Goal: Information Seeking & Learning: Learn about a topic

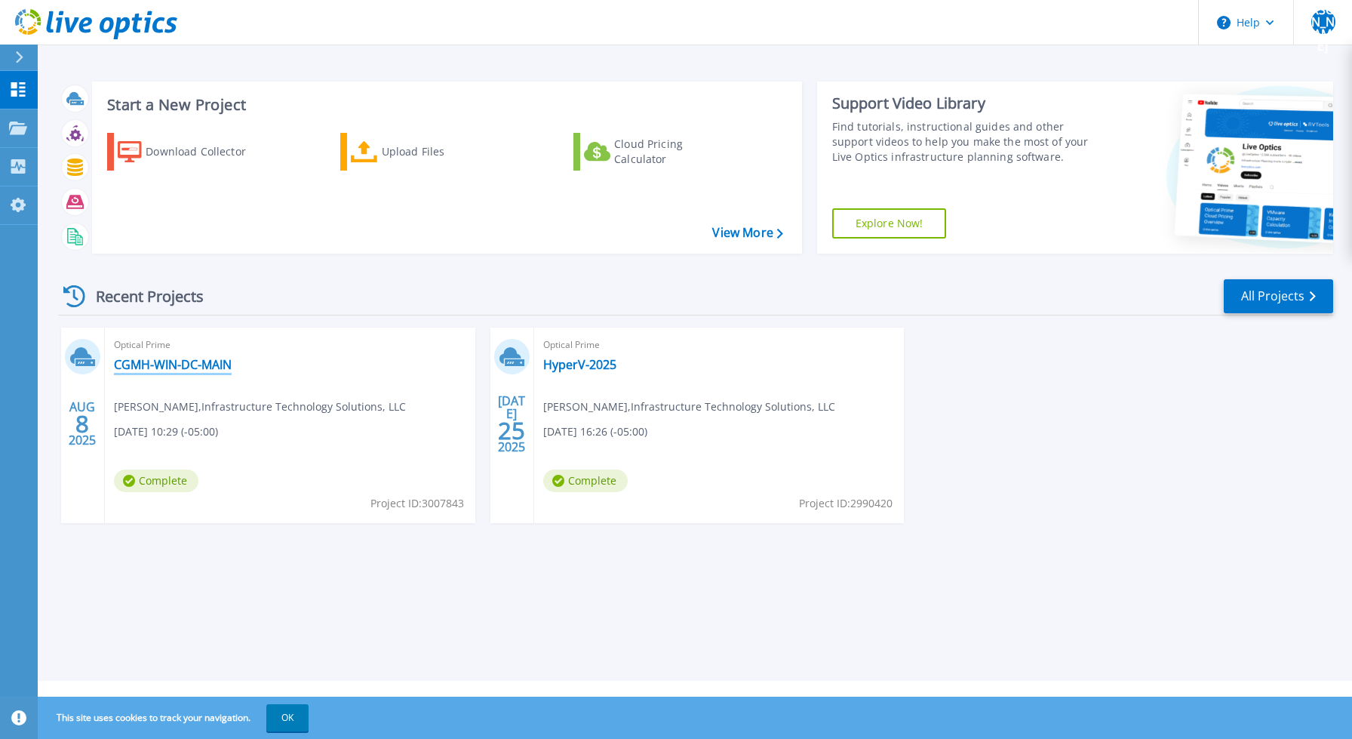
click at [184, 363] on link "CGMH-WIN-DC-MAIN" at bounding box center [173, 364] width 118 height 15
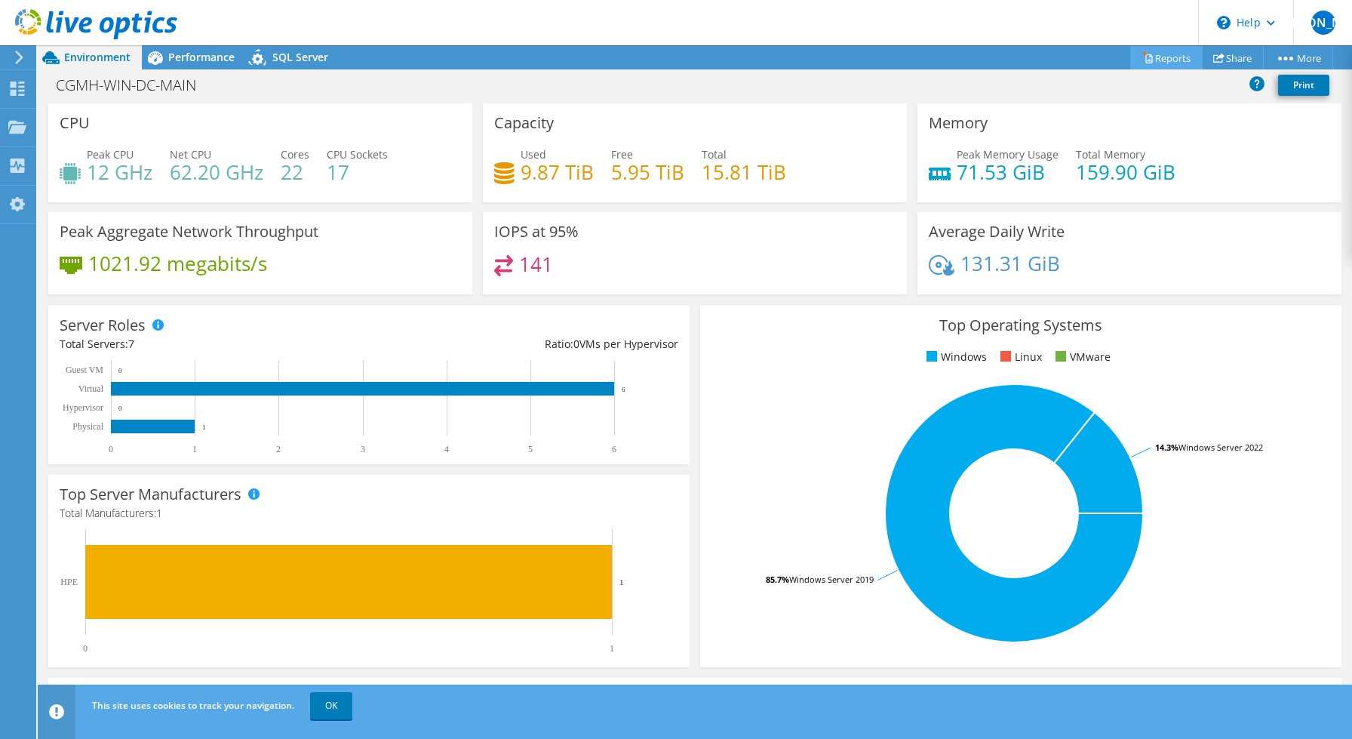
click at [1159, 58] on link "Reports" at bounding box center [1166, 57] width 72 height 23
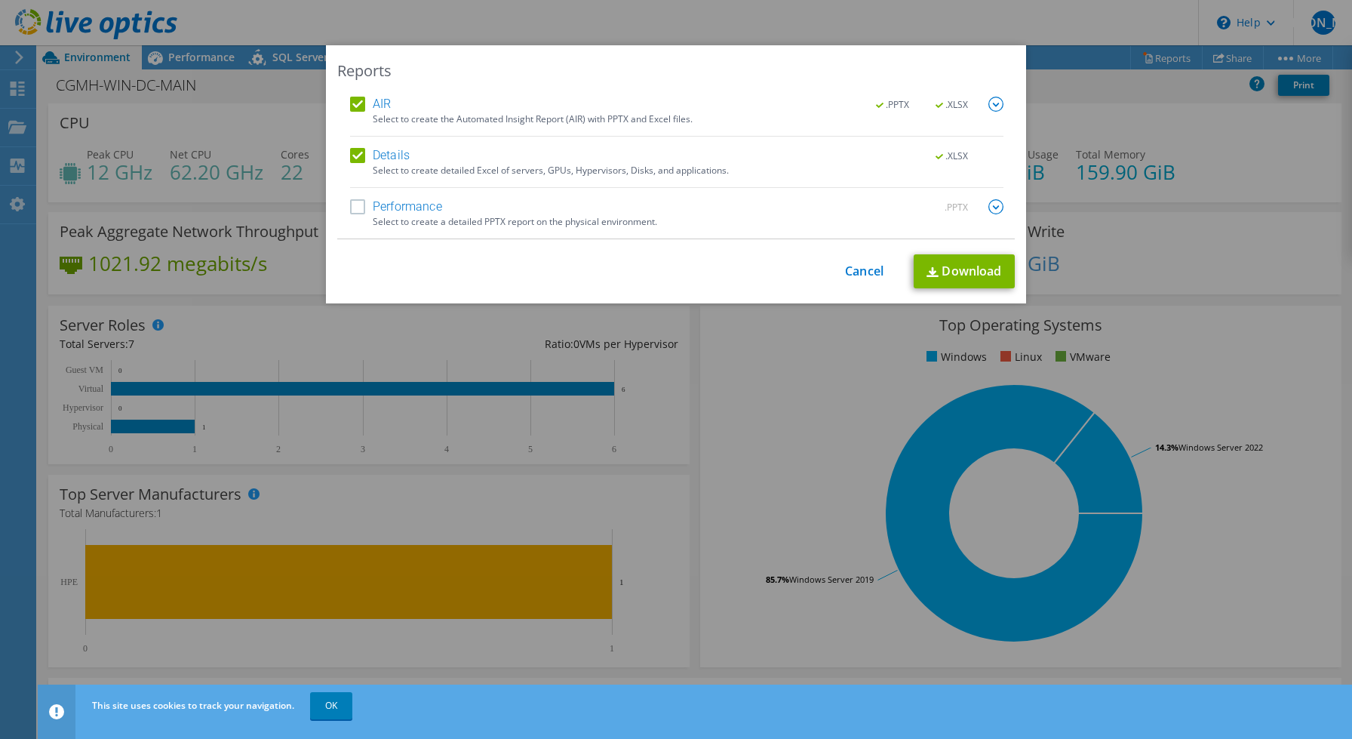
click at [354, 210] on label "Performance" at bounding box center [396, 206] width 92 height 15
click at [0, 0] on input "Performance" at bounding box center [0, 0] width 0 height 0
click at [946, 270] on link "Download" at bounding box center [964, 271] width 101 height 34
click at [852, 269] on link "Cancel" at bounding box center [864, 271] width 38 height 14
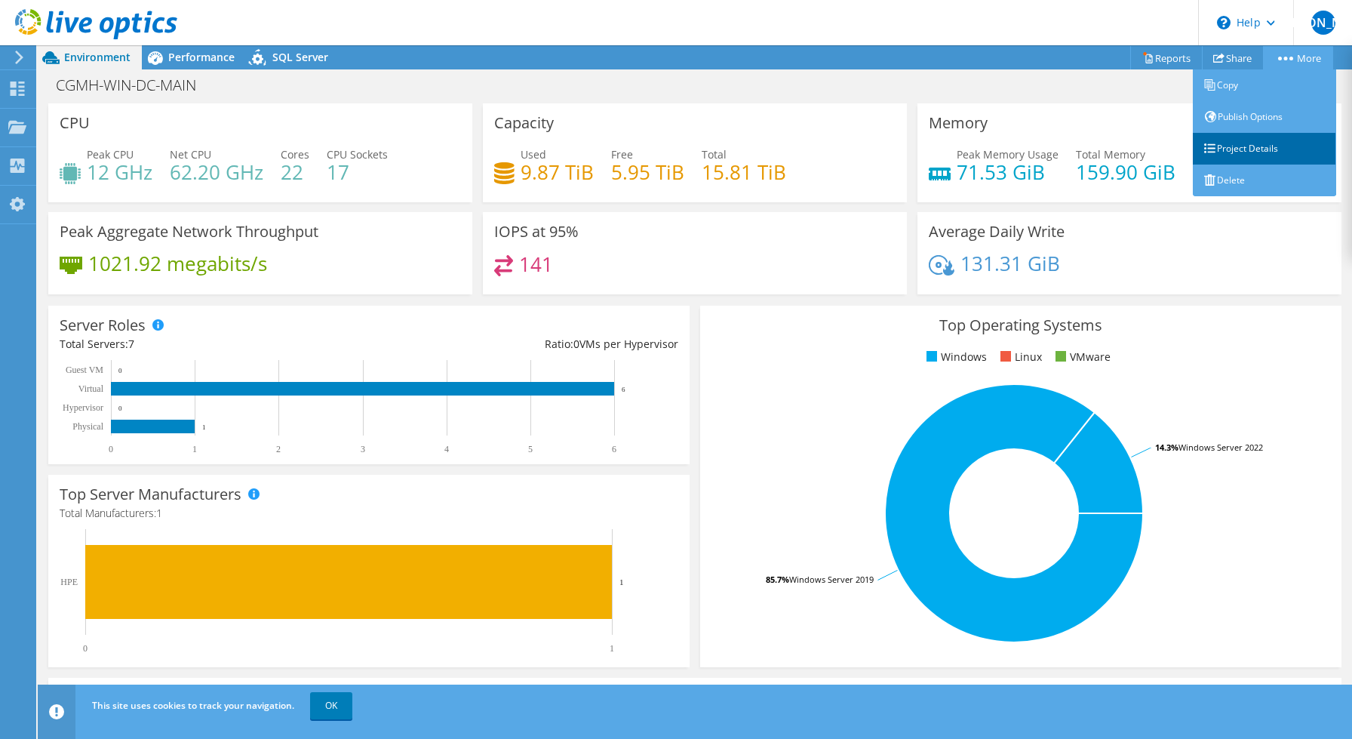
click at [1264, 152] on link "Project Details" at bounding box center [1264, 149] width 143 height 32
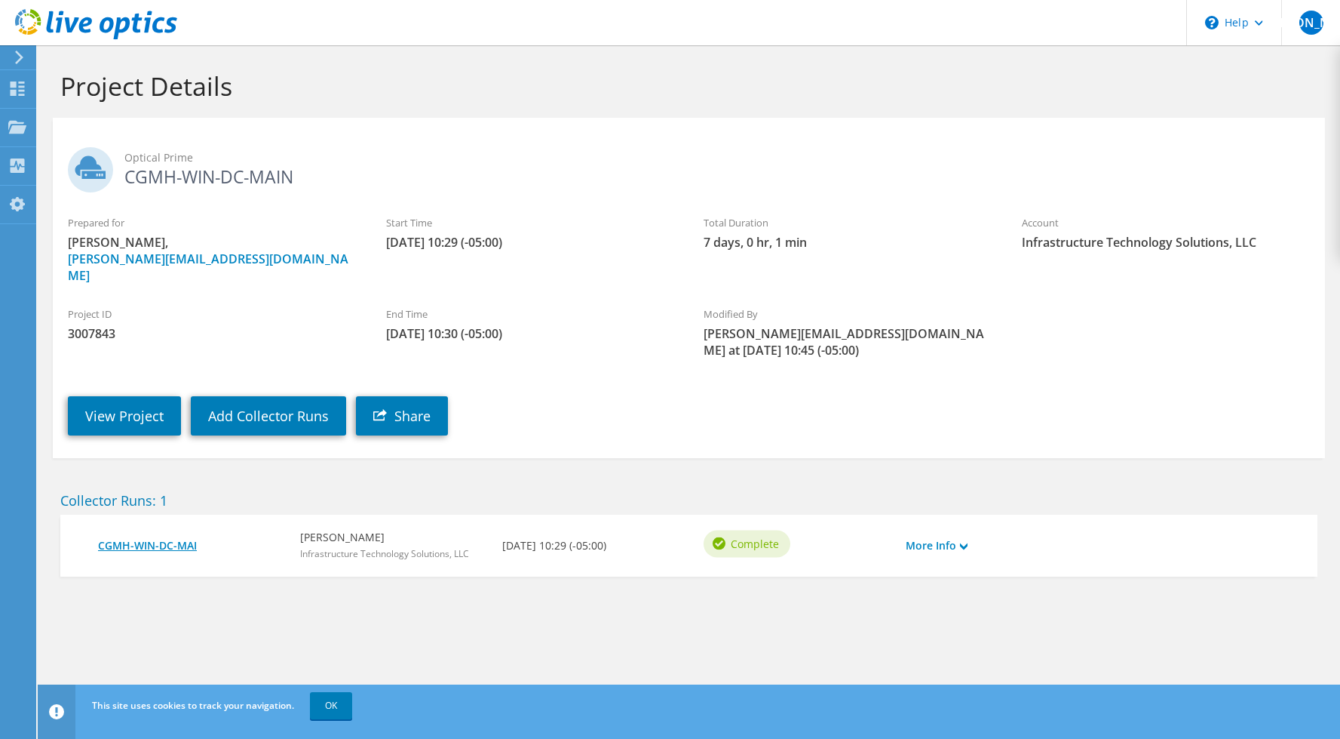
click at [149, 537] on link "CGMH-WIN-DC-MAI" at bounding box center [191, 545] width 187 height 17
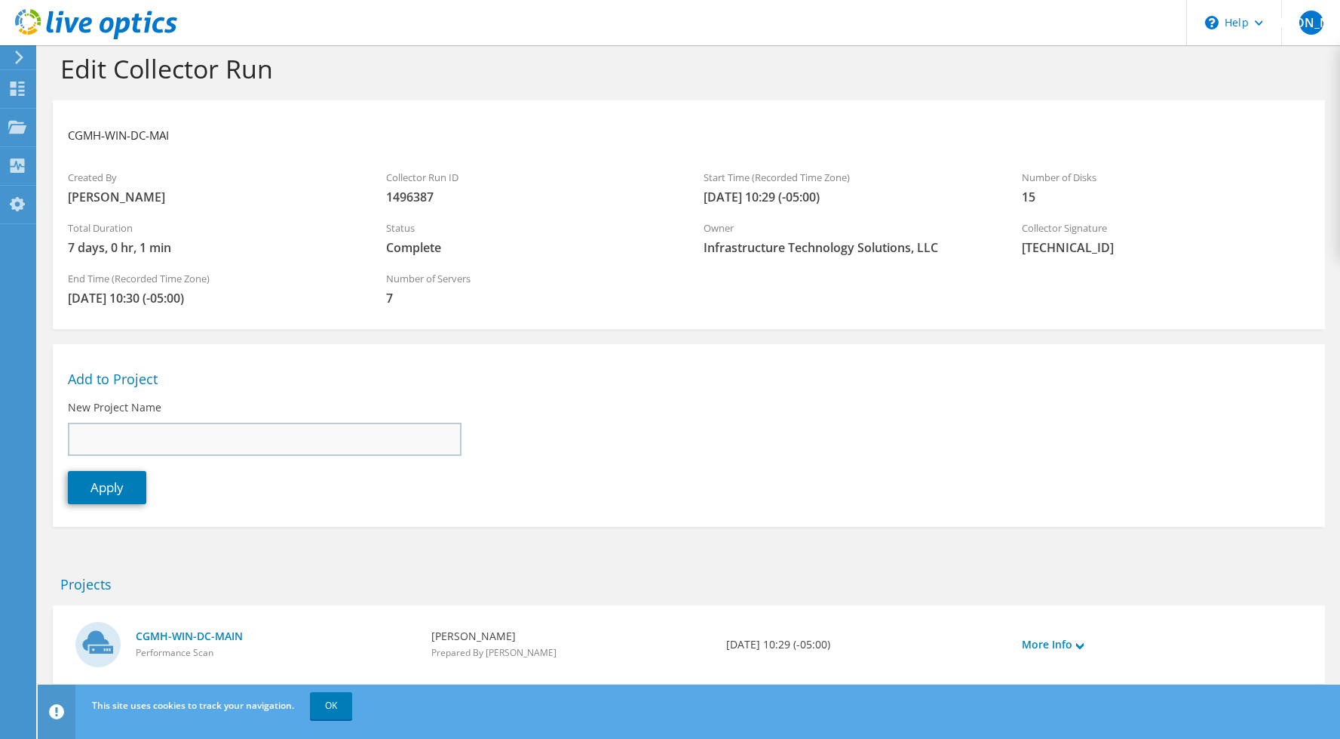
scroll to position [53, 0]
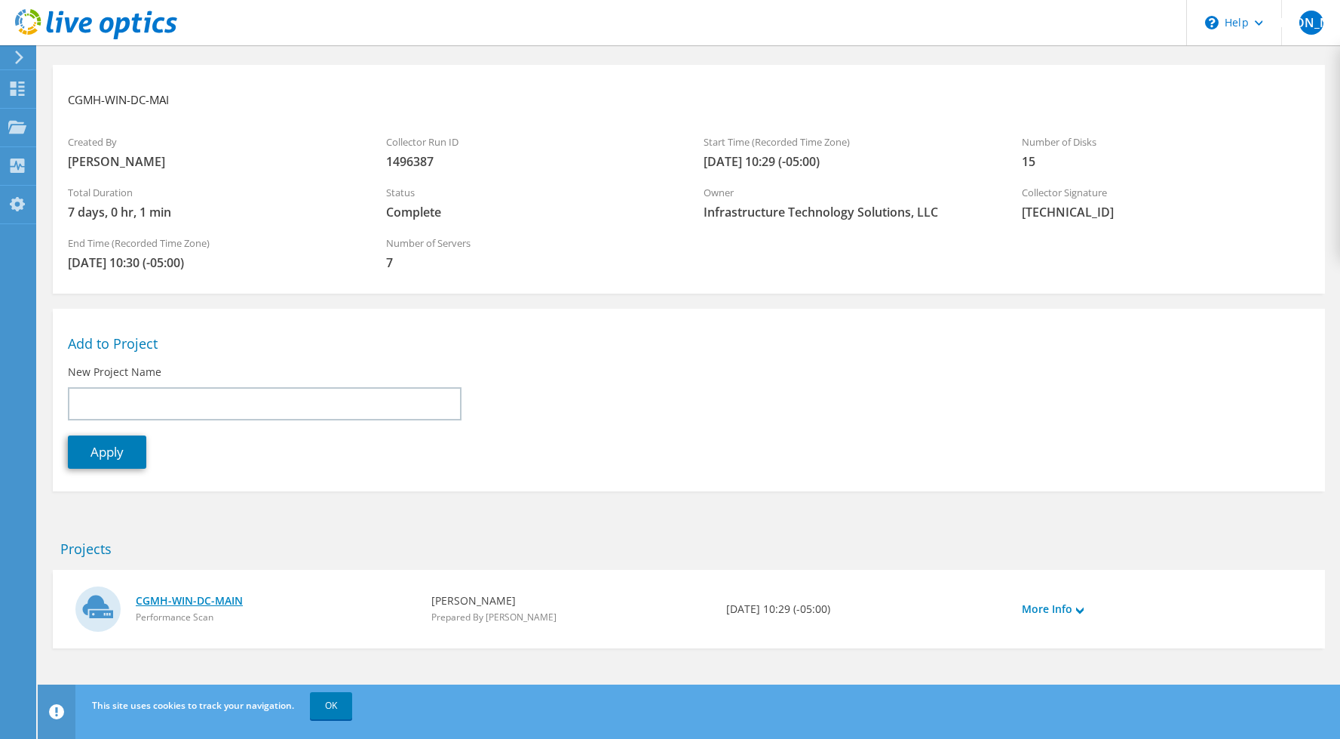
click at [219, 600] on link "CGMH-WIN-DC-MAIN" at bounding box center [276, 600] width 281 height 17
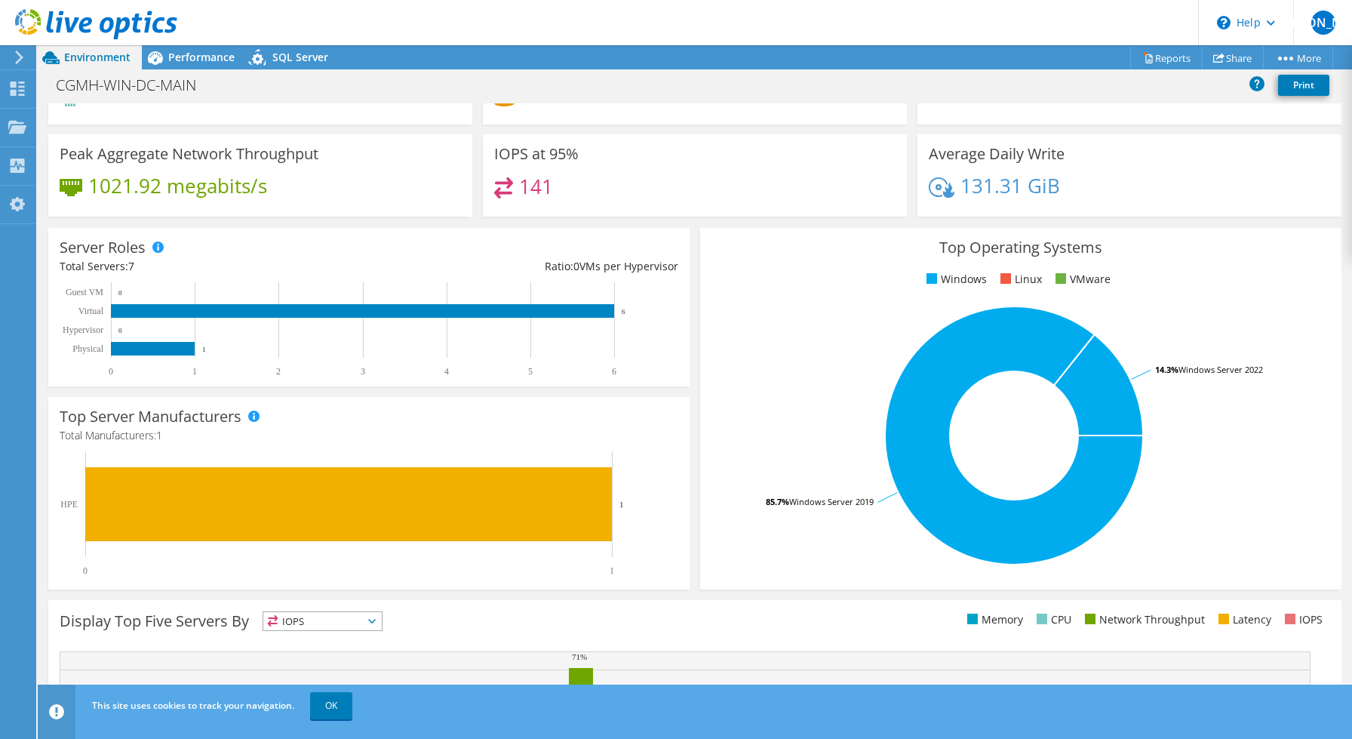
scroll to position [268, 0]
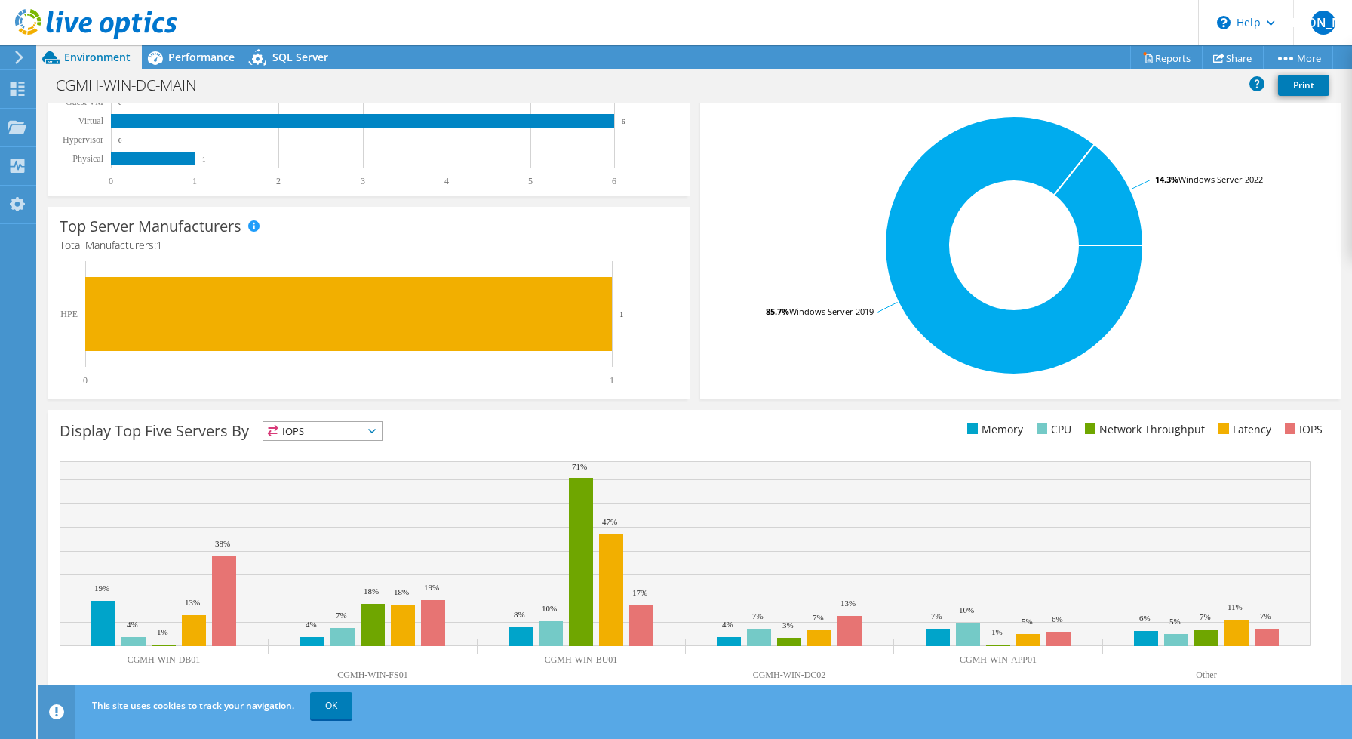
click at [466, 413] on div "Display Top Five Servers By IOPS IOPS" at bounding box center [694, 557] width 1293 height 294
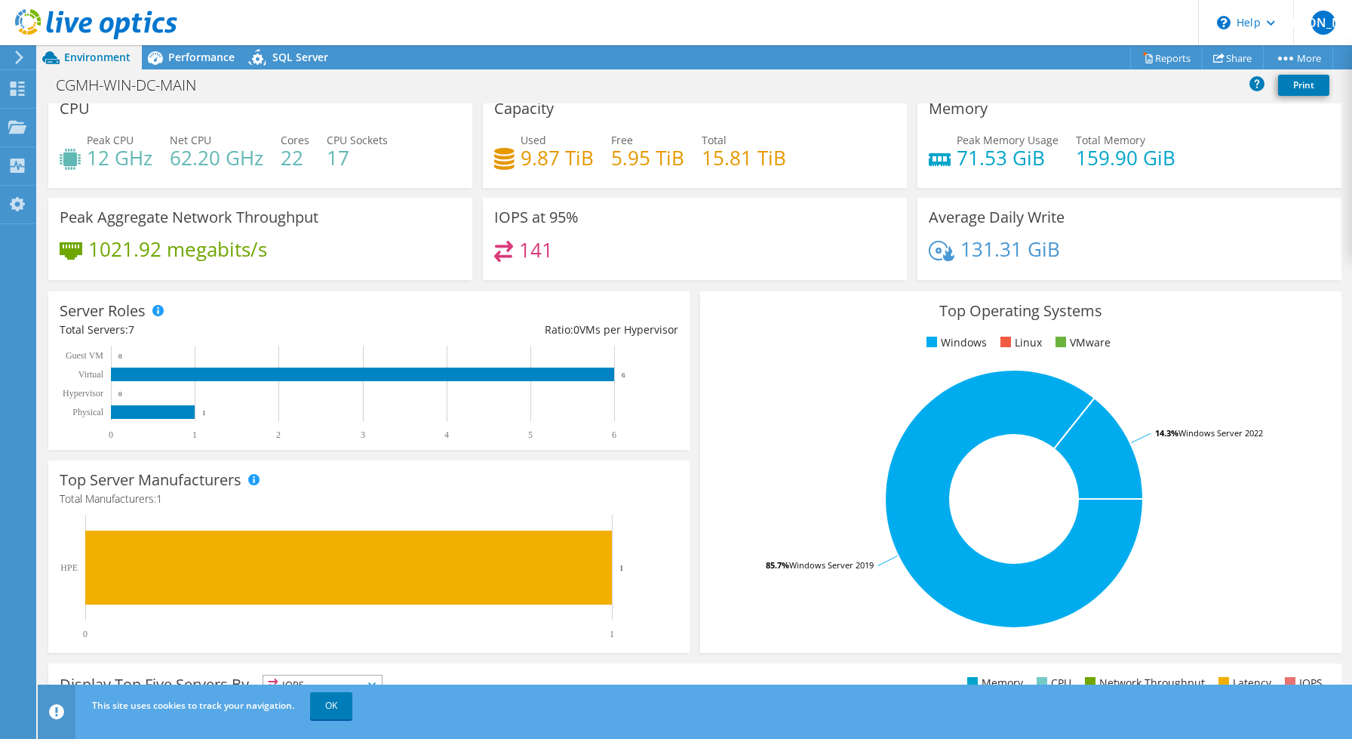
scroll to position [0, 0]
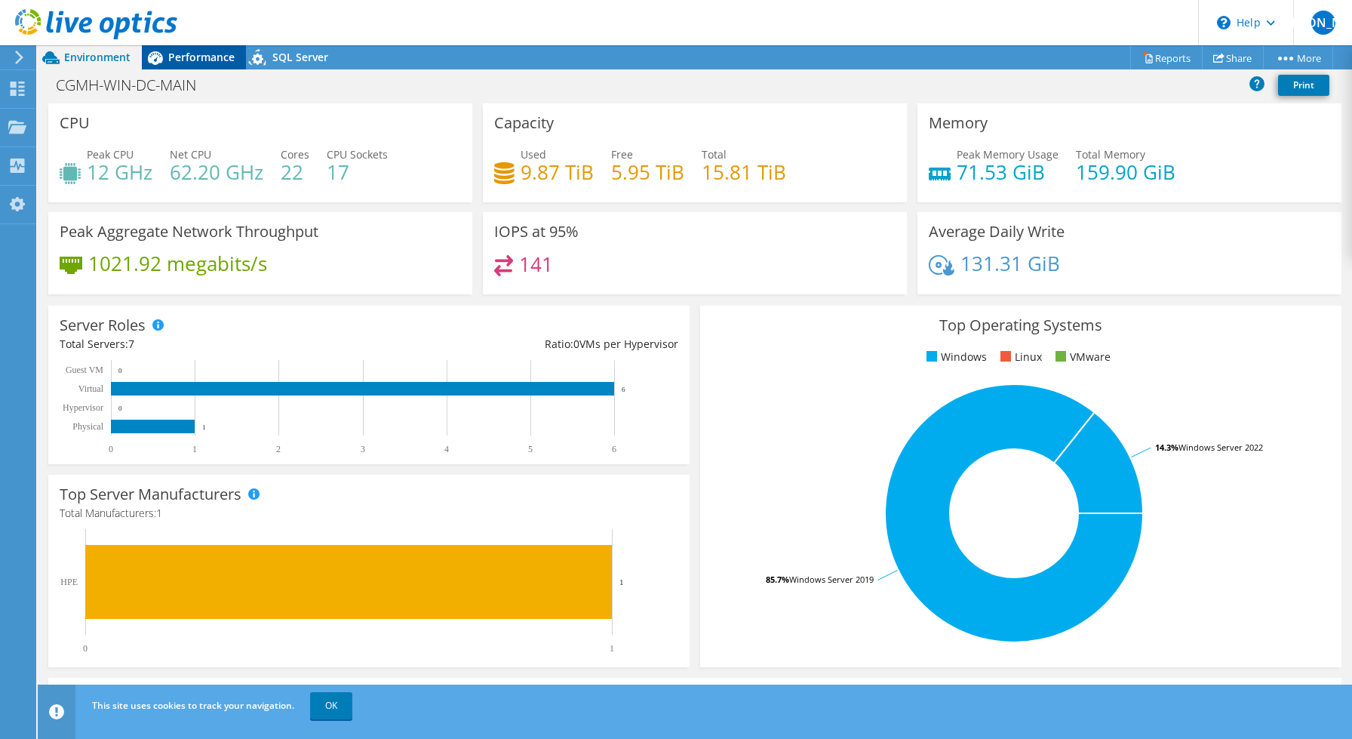
click at [212, 60] on span "Performance" at bounding box center [201, 57] width 66 height 14
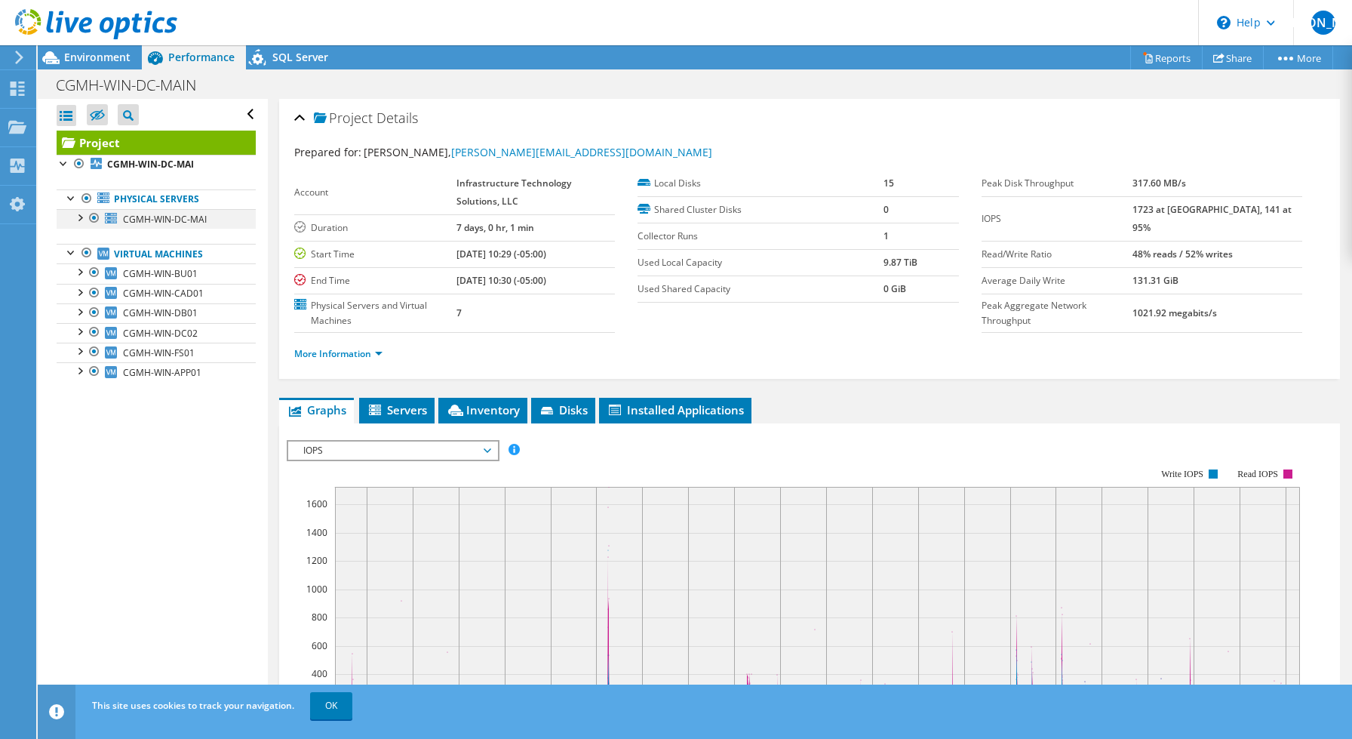
click at [79, 218] on div at bounding box center [79, 216] width 15 height 15
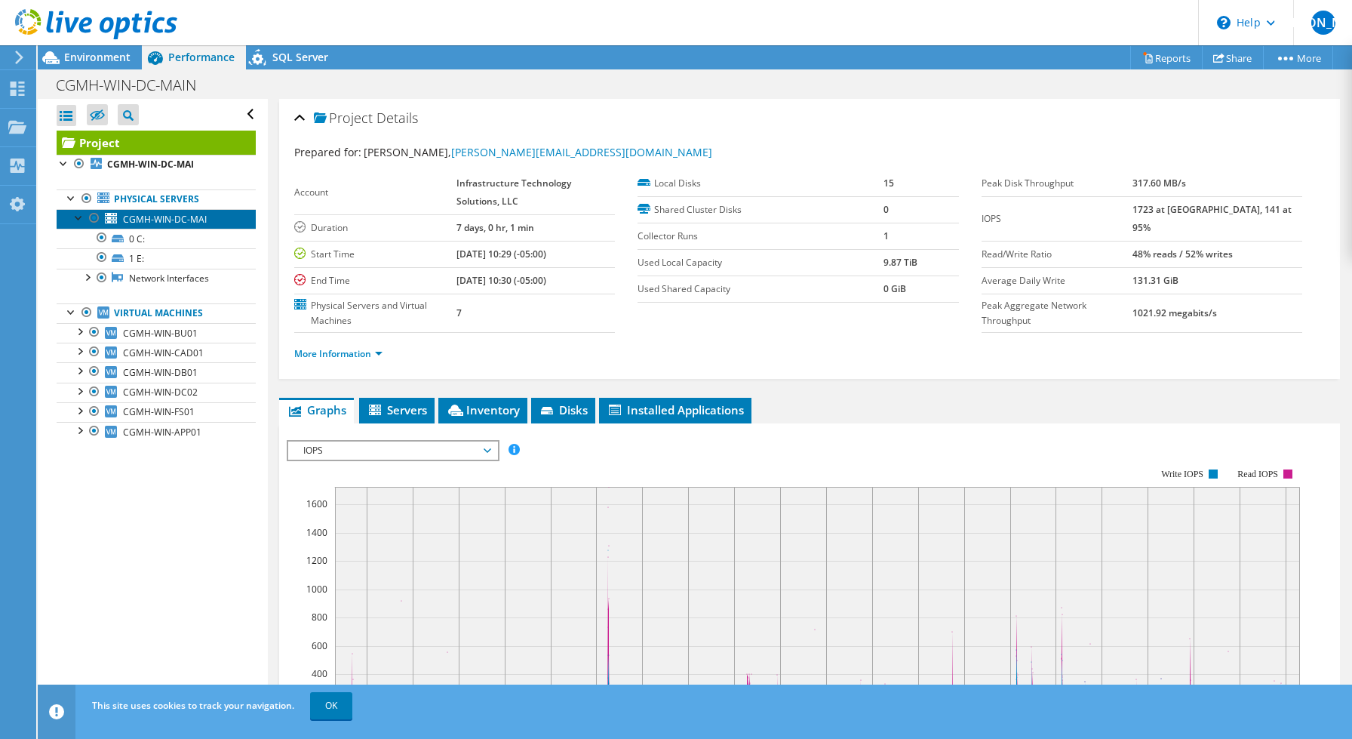
click at [174, 212] on link "CGMH-WIN-DC-MAI" at bounding box center [156, 219] width 199 height 20
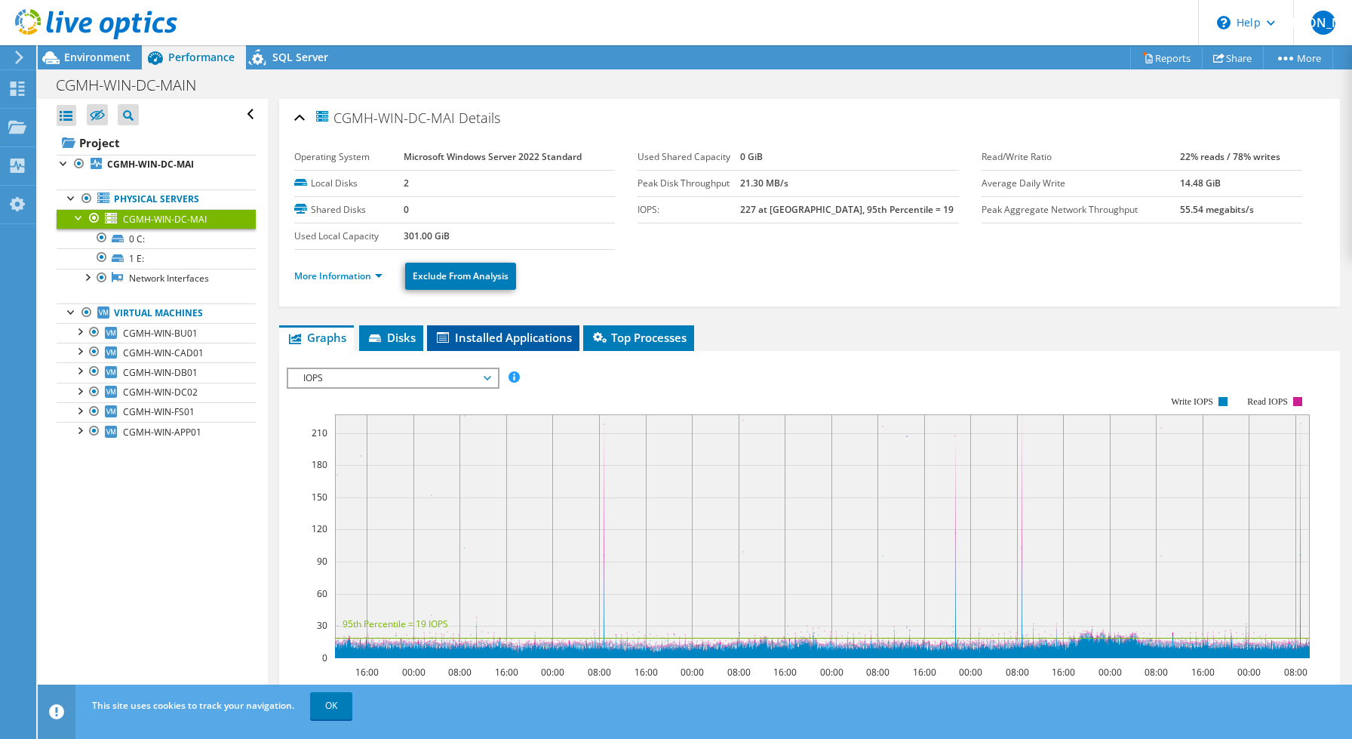
click at [514, 330] on span "Installed Applications" at bounding box center [503, 337] width 137 height 15
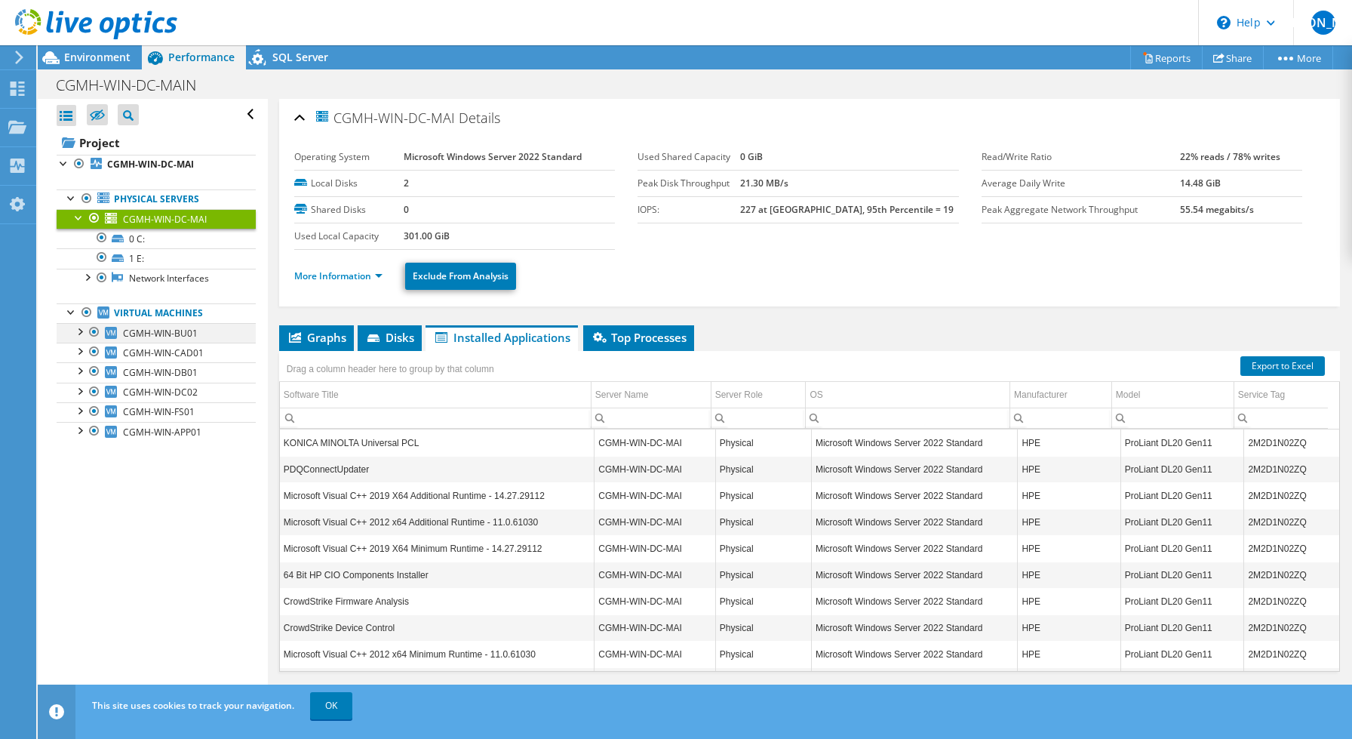
click at [79, 327] on div at bounding box center [79, 330] width 15 height 15
click at [369, 269] on link "More Information" at bounding box center [338, 275] width 88 height 13
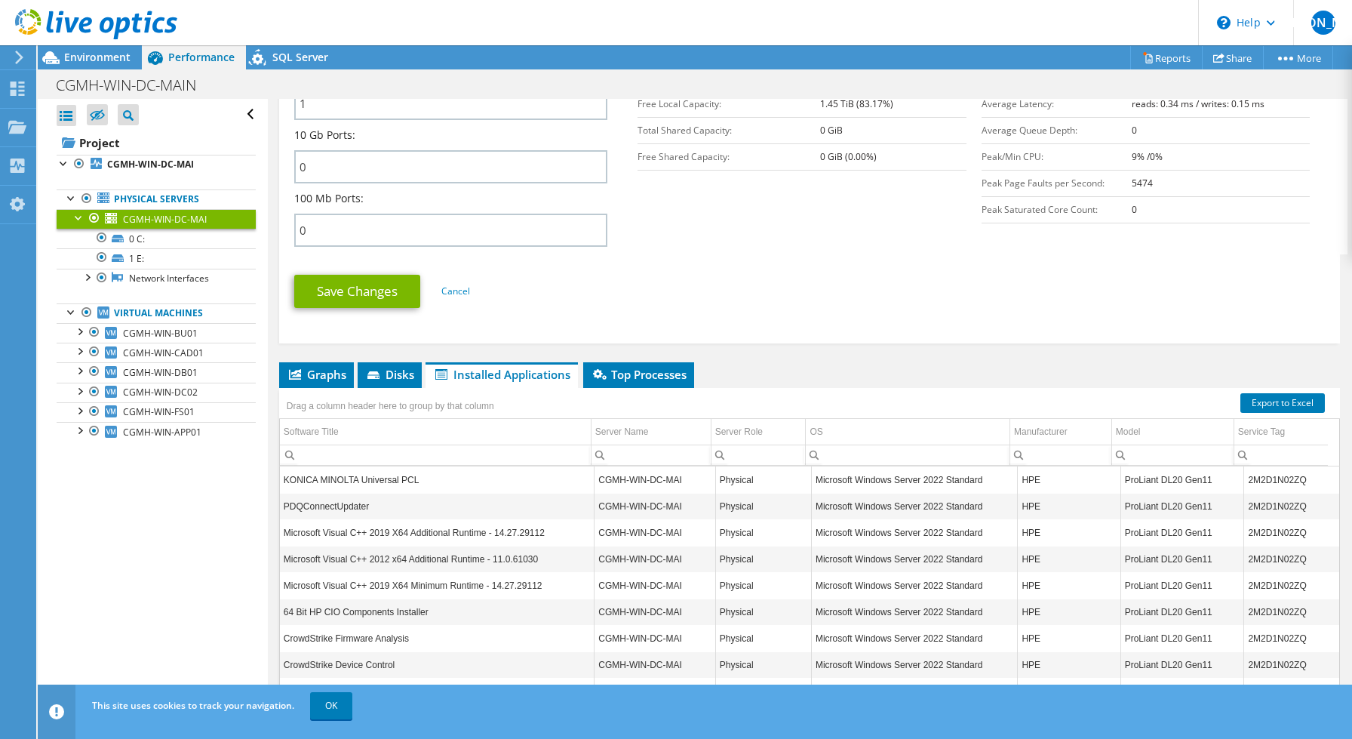
scroll to position [644, 0]
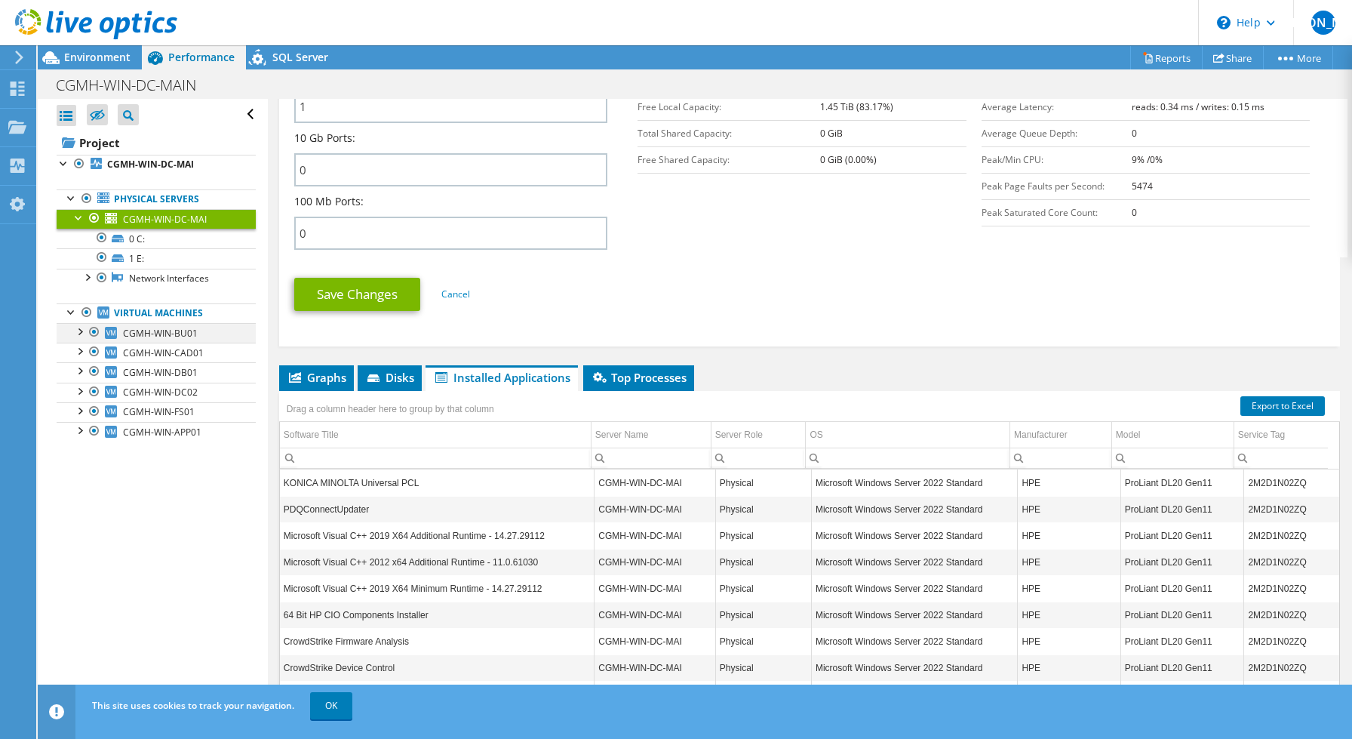
click at [78, 331] on div at bounding box center [79, 330] width 15 height 15
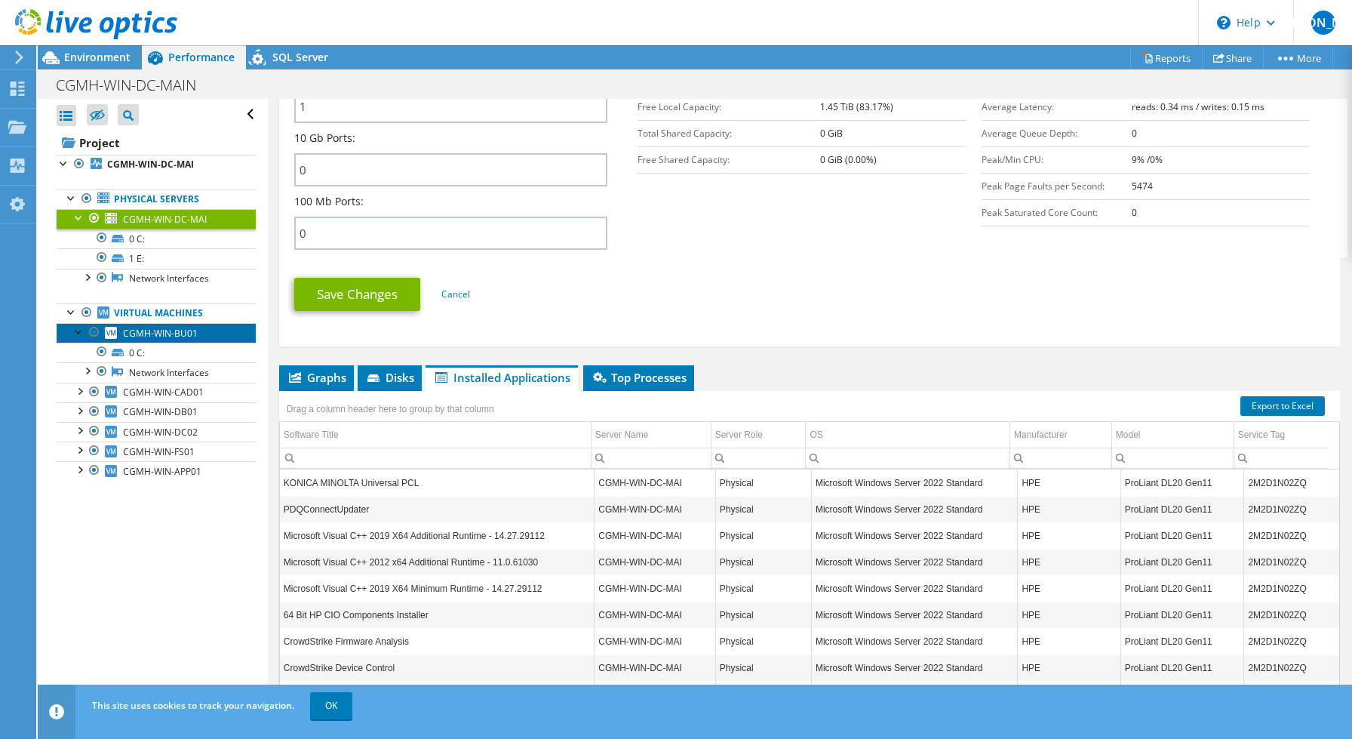
click at [161, 337] on span "CGMH-WIN-BU01" at bounding box center [160, 333] width 75 height 13
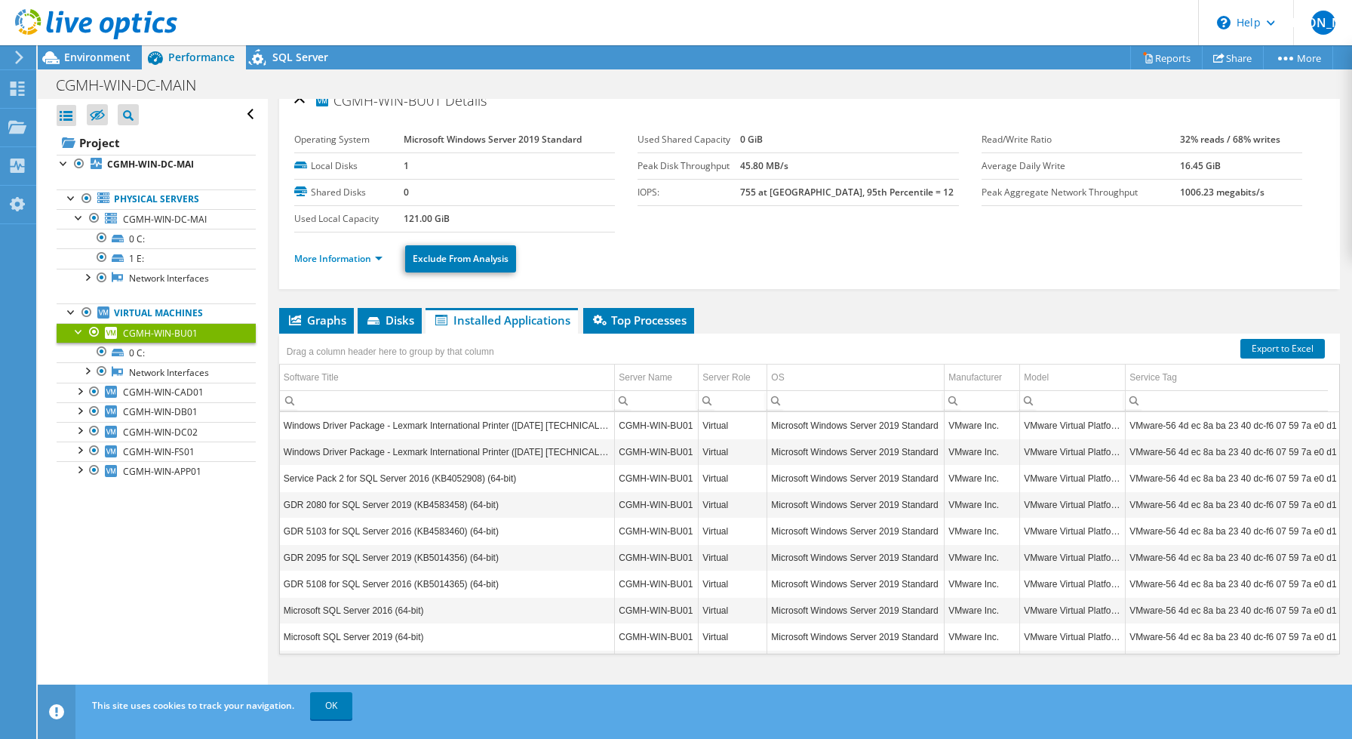
scroll to position [19, 0]
